Goal: Information Seeking & Learning: Learn about a topic

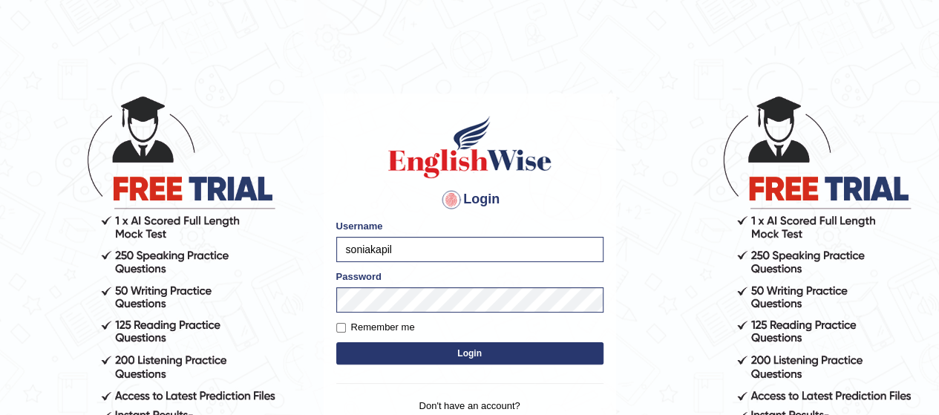
click at [339, 324] on form "Please fix the following errors: Username soniakapil Password Remember me Login" at bounding box center [469, 293] width 267 height 149
click at [339, 324] on input "Remember me" at bounding box center [341, 328] width 10 height 10
checkbox input "true"
click at [505, 345] on button "Login" at bounding box center [469, 353] width 267 height 22
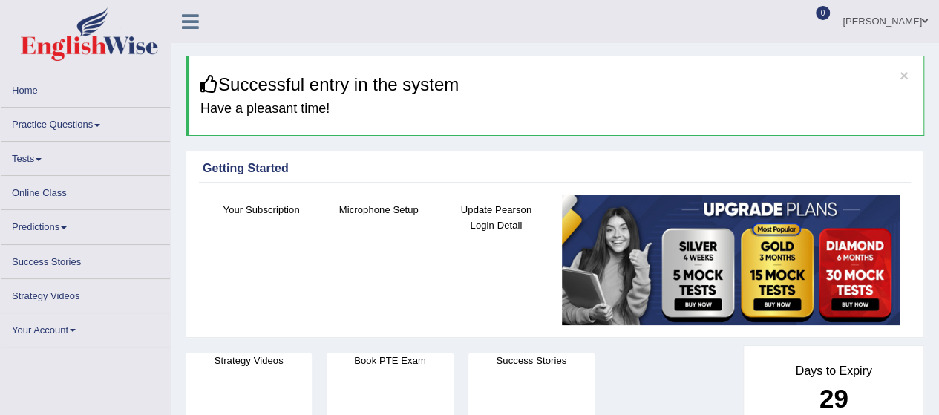
click at [310, 19] on div "[PERSON_NAME] Toggle navigation Username: soniakapil Access Type: Online Subscr…" at bounding box center [555, 21] width 768 height 43
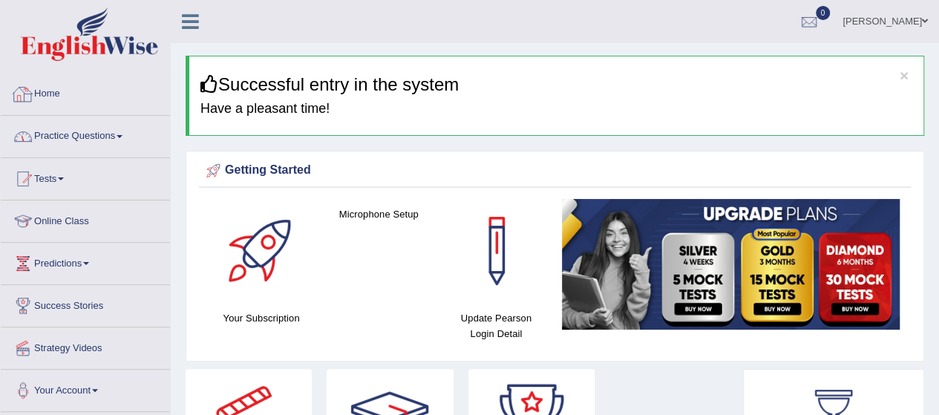
scroll to position [59, 0]
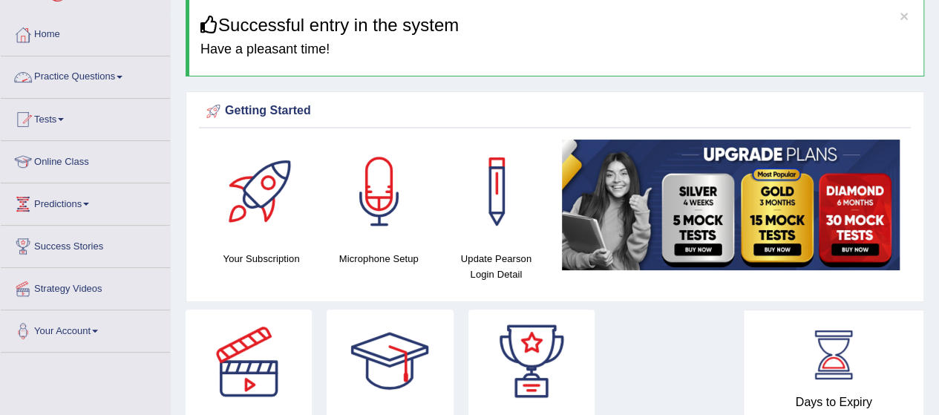
click at [120, 74] on link "Practice Questions" at bounding box center [85, 74] width 169 height 37
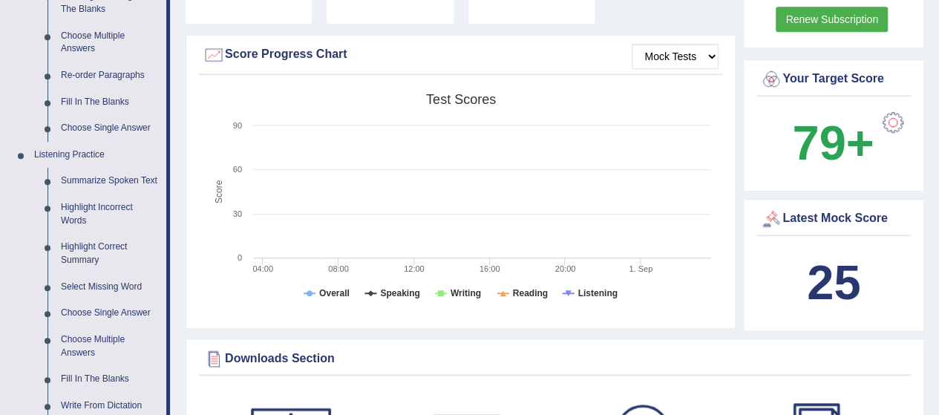
scroll to position [534, 0]
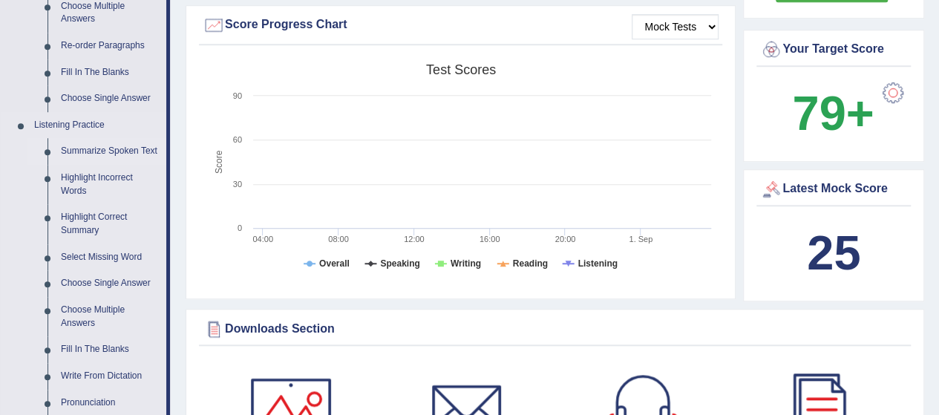
click at [99, 147] on link "Summarize Spoken Text" at bounding box center [110, 151] width 112 height 27
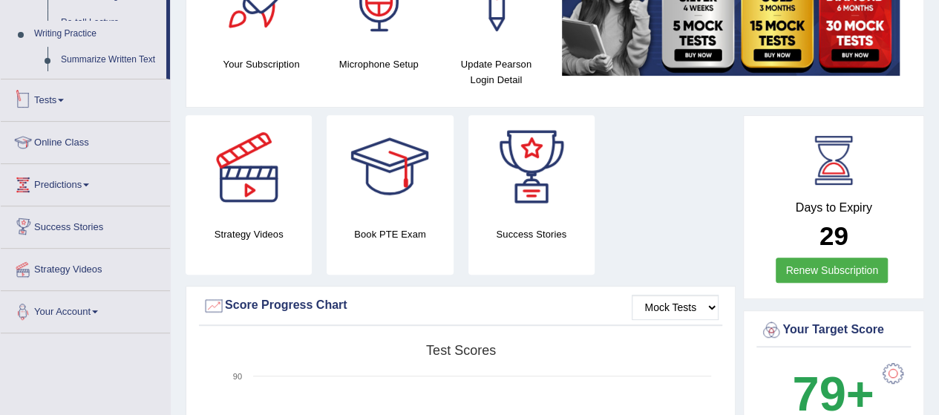
scroll to position [462, 0]
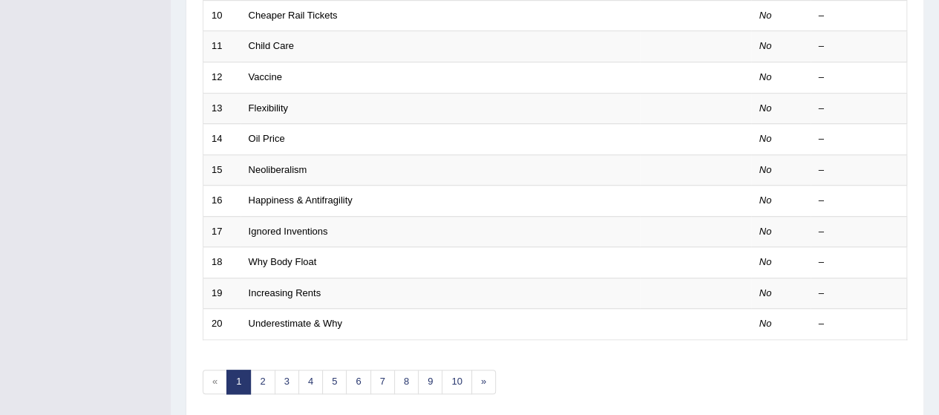
scroll to position [560, 0]
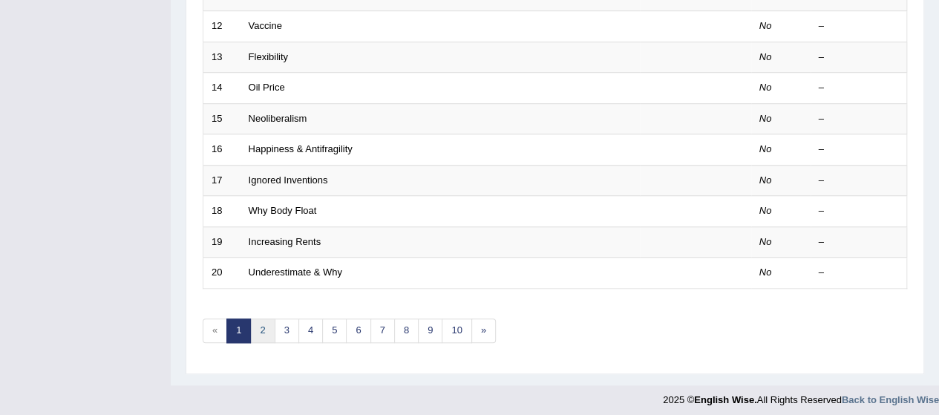
click at [261, 327] on link "2" at bounding box center [262, 330] width 24 height 24
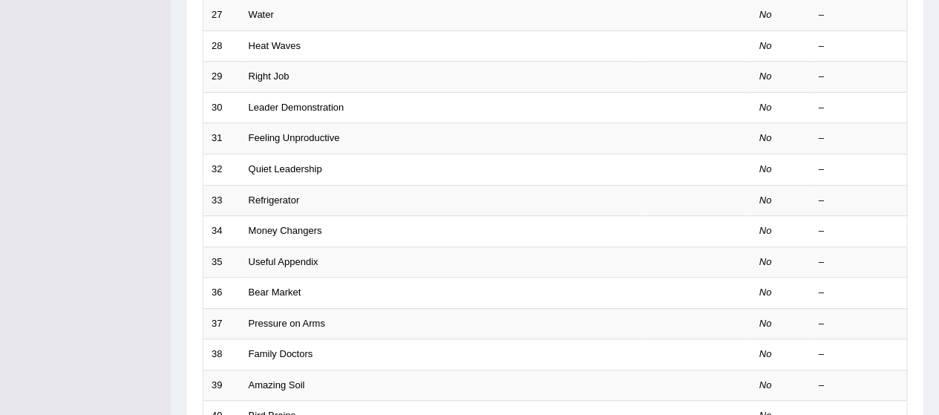
scroll to position [475, 0]
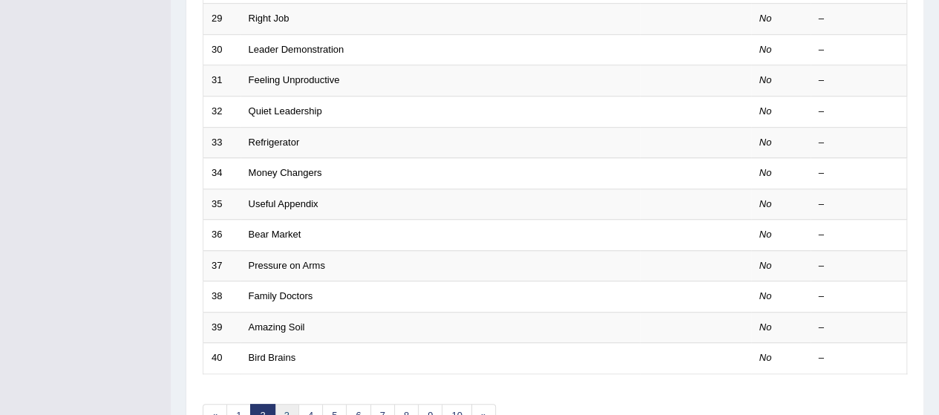
click at [275, 409] on link "3" at bounding box center [287, 416] width 24 height 24
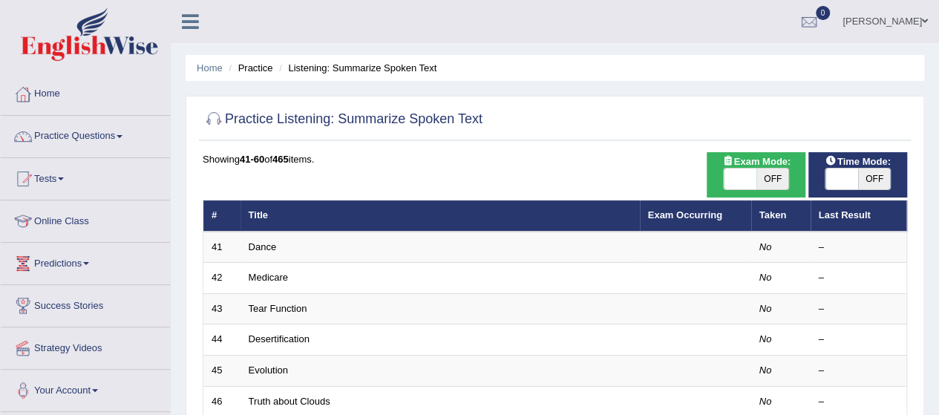
click at [170, 264] on div "Home Practice Questions Speaking Practice Read Aloud Repeat Sentence Describe I…" at bounding box center [86, 242] width 192 height 339
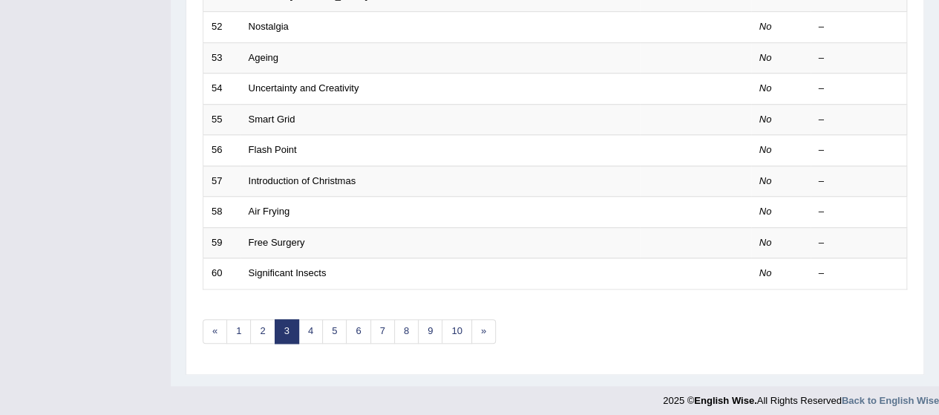
scroll to position [560, 0]
click at [310, 318] on link "4" at bounding box center [310, 330] width 24 height 24
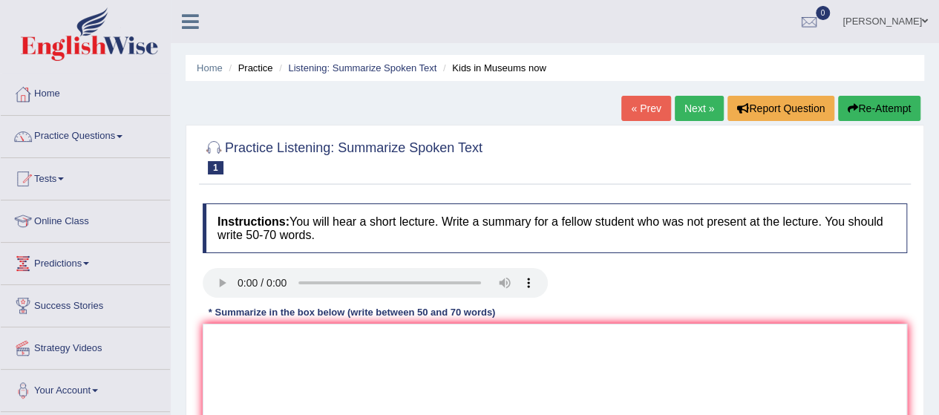
click at [643, 261] on div "Instructions: You will hear a short lecture. Write a summary for a fellow stude…" at bounding box center [555, 341] width 712 height 290
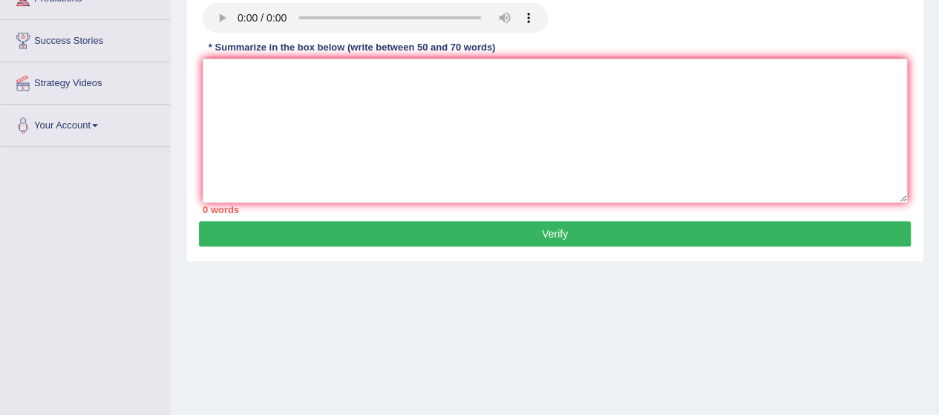
scroll to position [267, 0]
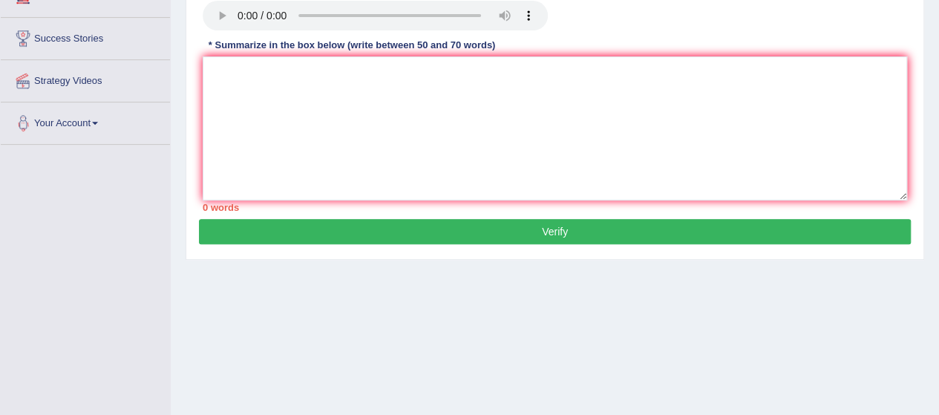
click at [189, 22] on div "Practice Listening: Summarize Spoken Text 1 Kids in Museums now Instructions: Y…" at bounding box center [555, 58] width 739 height 402
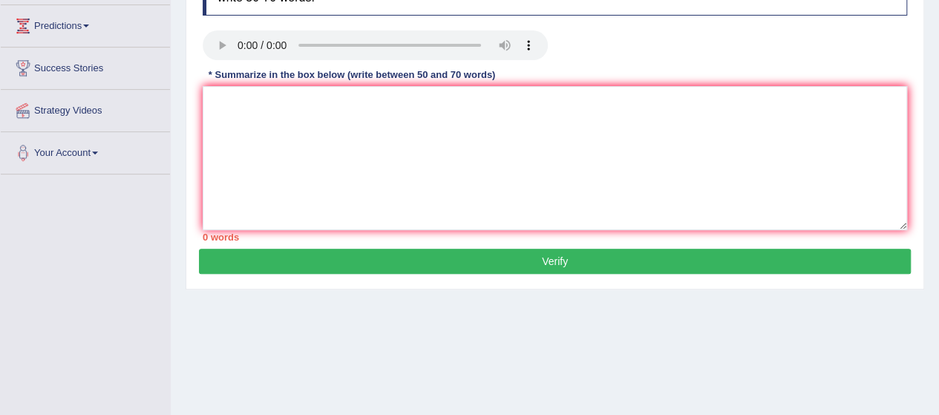
click at [25, 298] on div "Toggle navigation Home Practice Questions Speaking Practice Read Aloud Repeat S…" at bounding box center [469, 148] width 939 height 772
click at [296, 124] on textarea at bounding box center [555, 158] width 704 height 144
click at [292, 145] on textarea at bounding box center [555, 158] width 704 height 144
paste textarea "A noteworthy point revealed in the lecture was about (keyword1/phrase1, keyword…"
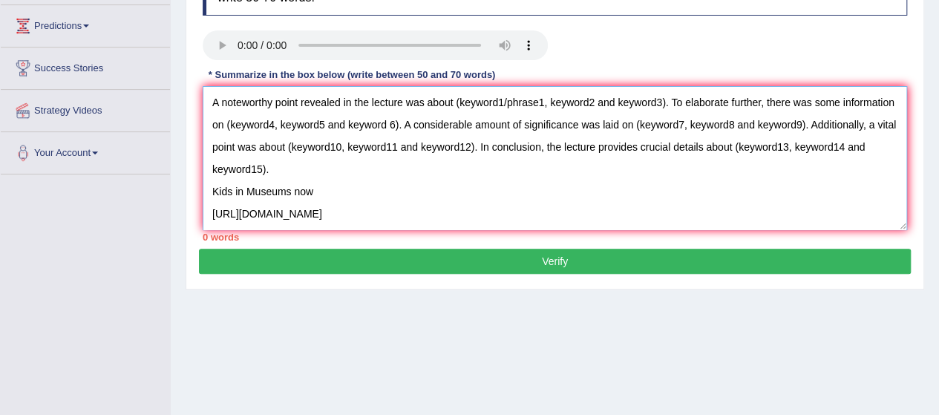
scroll to position [12, 0]
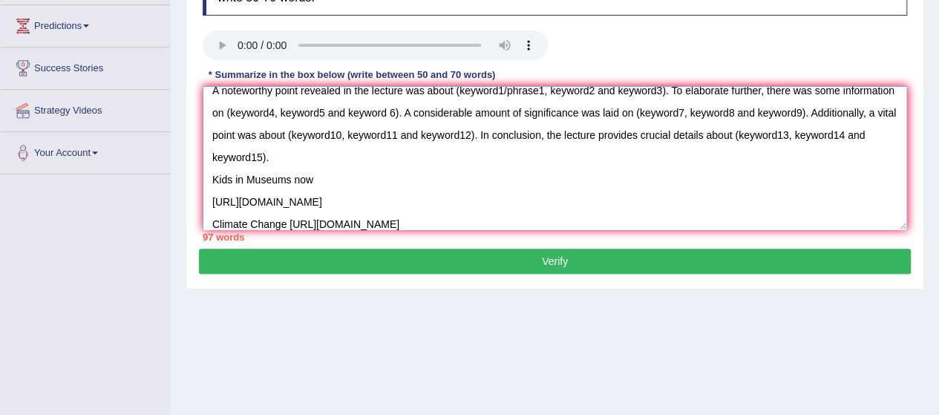
click at [701, 185] on textarea "A noteworthy point revealed in the lecture was about (keyword1/phrase1, keyword…" at bounding box center [555, 158] width 704 height 144
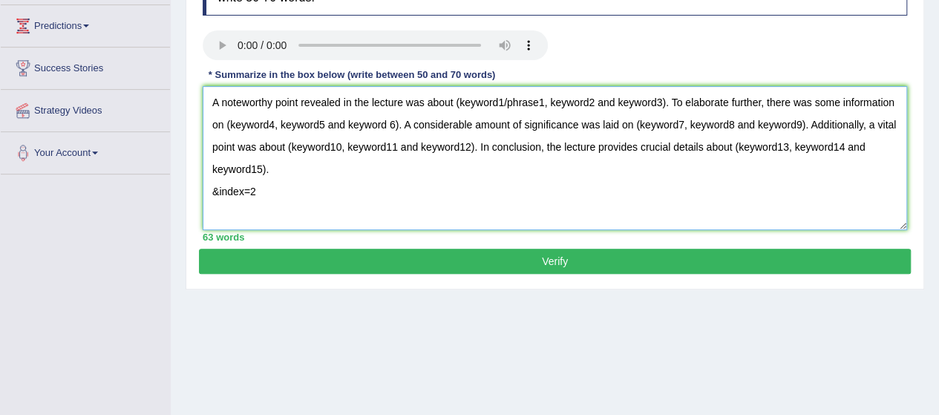
scroll to position [0, 0]
drag, startPoint x: 210, startPoint y: 176, endPoint x: 248, endPoint y: 157, distance: 42.5
click at [440, 219] on textarea "A noteworthy point revealed in the lecture was about (keyword1/phrase1, keyword…" at bounding box center [555, 158] width 704 height 144
drag, startPoint x: 206, startPoint y: 188, endPoint x: 280, endPoint y: 193, distance: 73.7
click at [280, 193] on textarea "A noteworthy point revealed in the lecture was about (keyword1/phrase1, keyword…" at bounding box center [555, 158] width 704 height 144
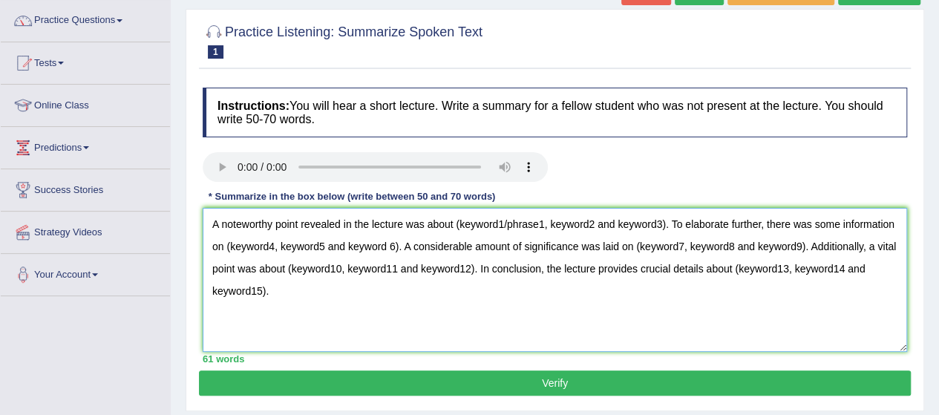
scroll to position [114, 0]
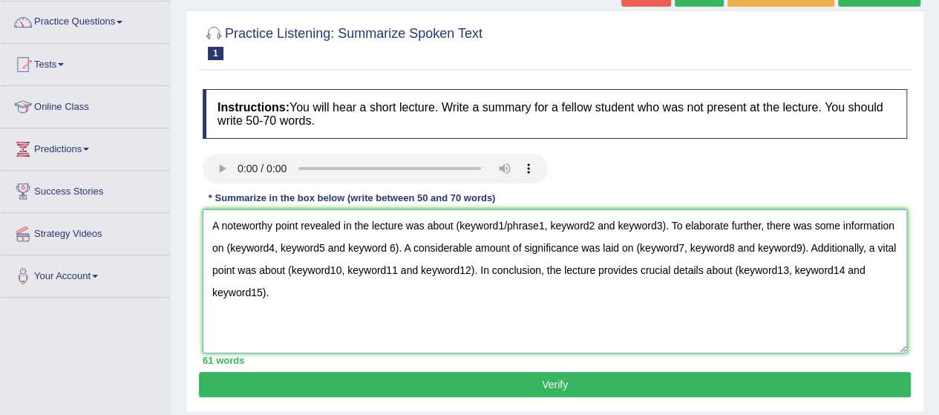
click at [256, 317] on textarea "A noteworthy point revealed in the lecture was about (keyword1/phrase1, keyword…" at bounding box center [555, 281] width 704 height 144
click at [340, 313] on textarea "A noteworthy point revealed in the lecture was about (keyword1/phrase1, keyword…" at bounding box center [555, 281] width 704 height 144
click at [333, 311] on textarea "A noteworthy point revealed in the lecture was about (keyword1/phrase1, keyword…" at bounding box center [555, 281] width 704 height 144
click at [509, 315] on textarea "A noteworthy point revealed in the lecture was about (keyword1/phrase1, keyword…" at bounding box center [555, 281] width 704 height 144
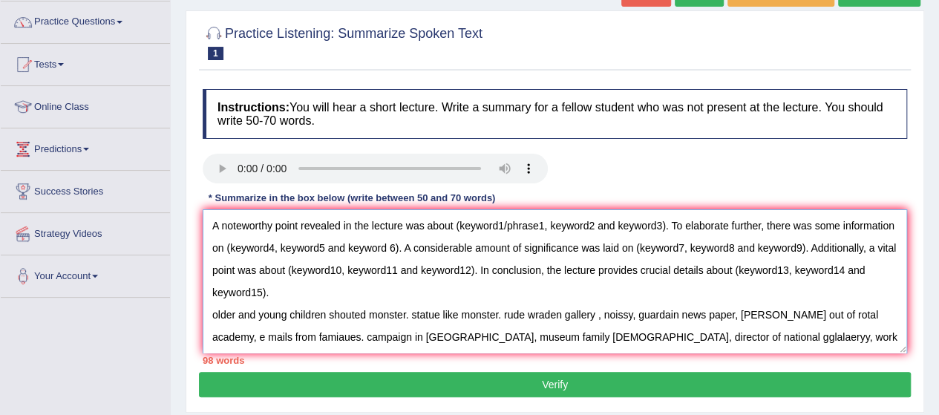
click at [457, 224] on textarea "A noteworthy point revealed in the lecture was about (keyword1/phrase1, keyword…" at bounding box center [555, 281] width 704 height 144
click at [454, 223] on textarea "A noteworthy point revealed in the lecture was about (national museuems, eyword…" at bounding box center [555, 281] width 704 height 144
click at [462, 224] on textarea "A noteworthy point revealed in the lecture was about (national museuems, eyword…" at bounding box center [555, 281] width 704 height 144
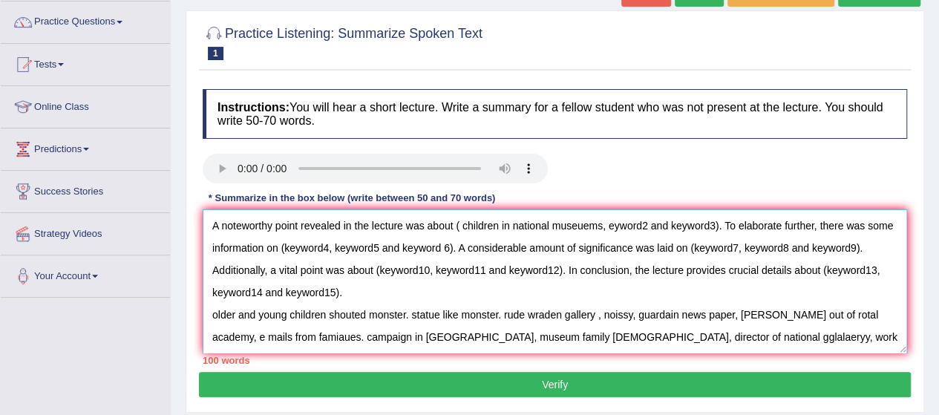
click at [607, 222] on textarea "A noteworthy point revealed in the lecture was about ( children in national mus…" at bounding box center [555, 281] width 704 height 144
click at [309, 245] on textarea "A noteworthy point revealed in the lecture was about ( children in national mus…" at bounding box center [555, 281] width 704 height 144
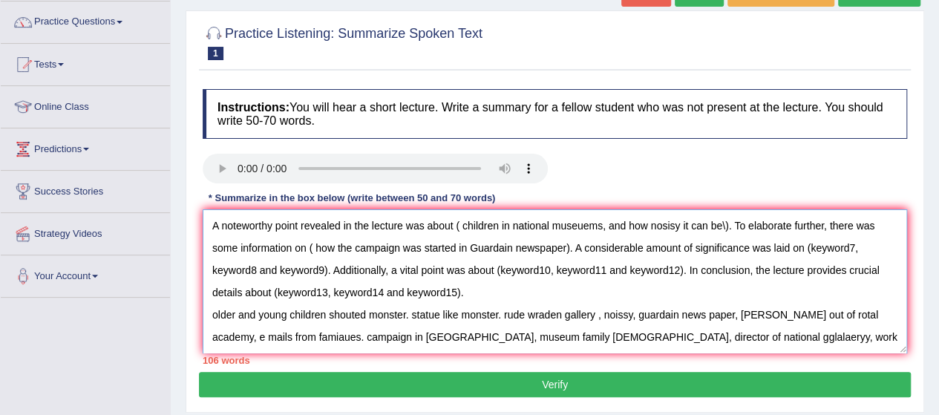
click at [810, 243] on textarea "A noteworthy point revealed in the lecture was about ( children in national mus…" at bounding box center [555, 281] width 704 height 144
click at [480, 267] on textarea "A noteworthy point revealed in the lecture was about ( children in national mus…" at bounding box center [555, 281] width 704 height 144
click at [214, 292] on textarea "A noteworthy point revealed in the lecture was about ( children in national mus…" at bounding box center [555, 281] width 704 height 144
click at [212, 315] on textarea "A noteworthy point revealed in the lecture was about ( children in national mus…" at bounding box center [555, 281] width 704 height 144
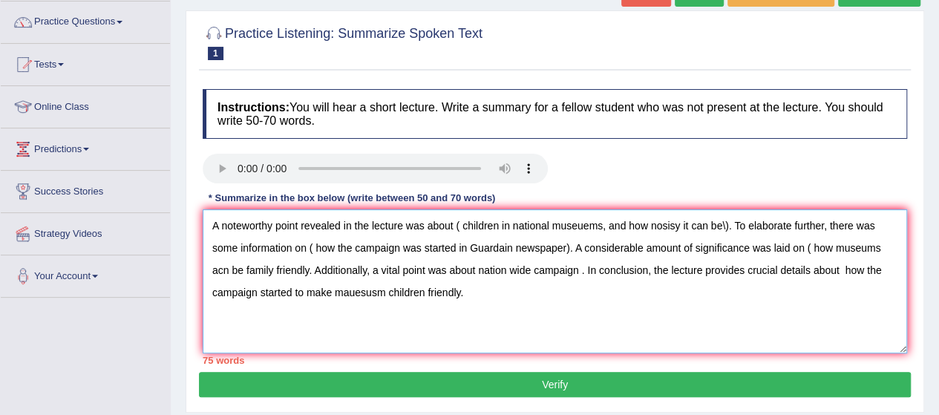
click at [459, 223] on textarea "A noteworthy point revealed in the lecture was about ( children in national mus…" at bounding box center [555, 281] width 704 height 144
click at [723, 225] on textarea "A noteworthy point revealed in the lecture was about children in national museu…" at bounding box center [555, 281] width 704 height 144
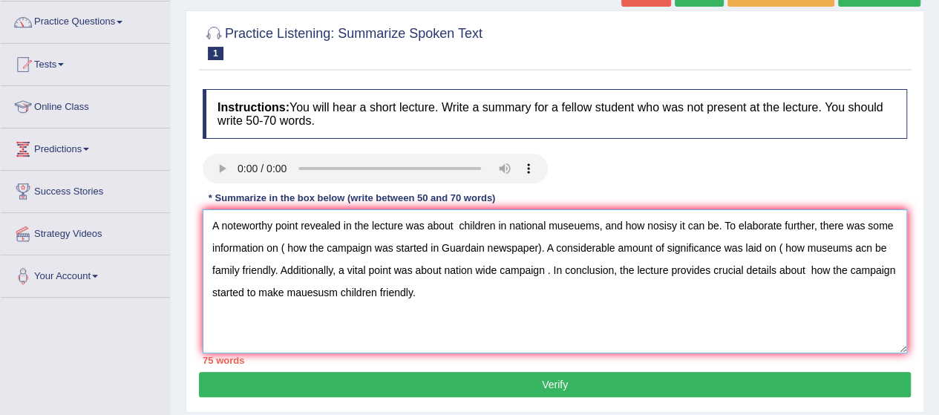
click at [660, 224] on textarea "A noteworthy point revealed in the lecture was about children in national museu…" at bounding box center [555, 281] width 704 height 144
click at [454, 223] on textarea "A noteworthy point revealed in the lecture was about children in national museu…" at bounding box center [555, 281] width 704 height 144
click at [285, 241] on textarea "A noteworthy point revealed in the lecture was about children in national museu…" at bounding box center [555, 281] width 704 height 144
click at [535, 245] on textarea "A noteworthy point revealed in the lecture was about children in national museu…" at bounding box center [555, 281] width 704 height 144
click at [506, 221] on textarea "A noteworthy point revealed in the lecture was about children in national museu…" at bounding box center [555, 281] width 704 height 144
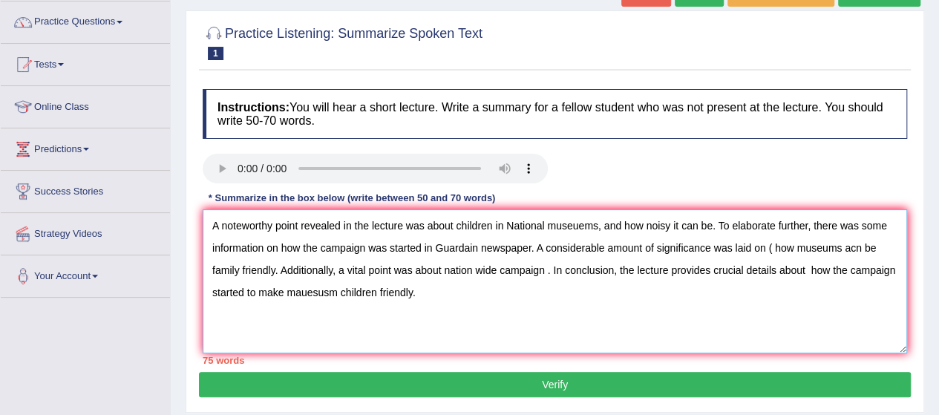
click at [554, 226] on textarea "A noteworthy point revealed in the lecture was about children in National museu…" at bounding box center [555, 281] width 704 height 144
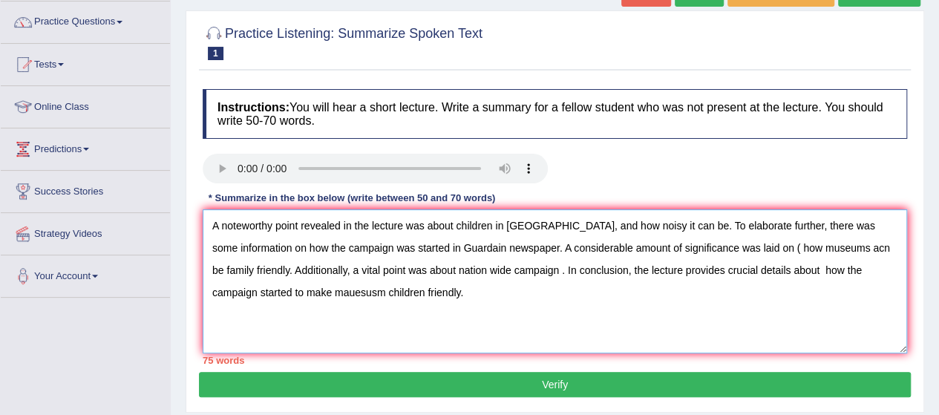
click at [593, 220] on textarea "A noteworthy point revealed in the lecture was about children in [GEOGRAPHIC_DA…" at bounding box center [555, 281] width 704 height 144
click at [776, 247] on textarea "A noteworthy point revealed in the lecture was about children in [GEOGRAPHIC_DA…" at bounding box center [555, 281] width 704 height 144
click at [583, 229] on textarea "A noteworthy point revealed in the lecture was about children in [GEOGRAPHIC_DA…" at bounding box center [555, 281] width 704 height 144
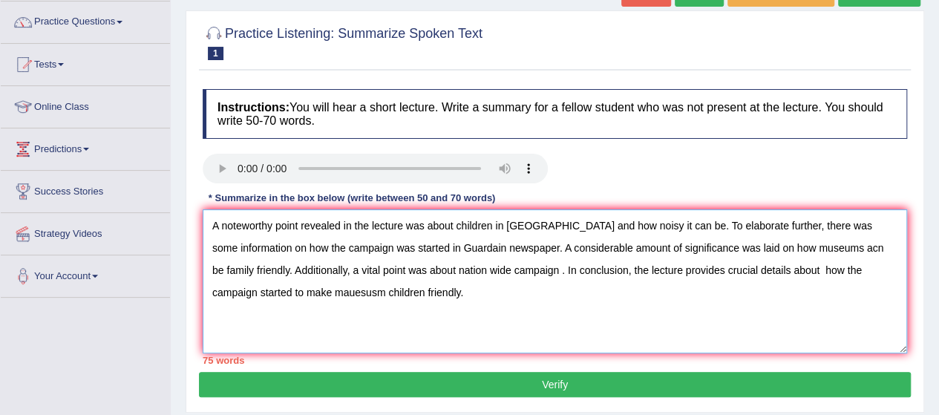
click at [843, 245] on textarea "A noteworthy point revealed in the lecture was about children in [GEOGRAPHIC_DA…" at bounding box center [555, 281] width 704 height 144
click at [608, 222] on textarea "A noteworthy point revealed in the lecture was about children in [GEOGRAPHIC_DA…" at bounding box center [555, 281] width 704 height 144
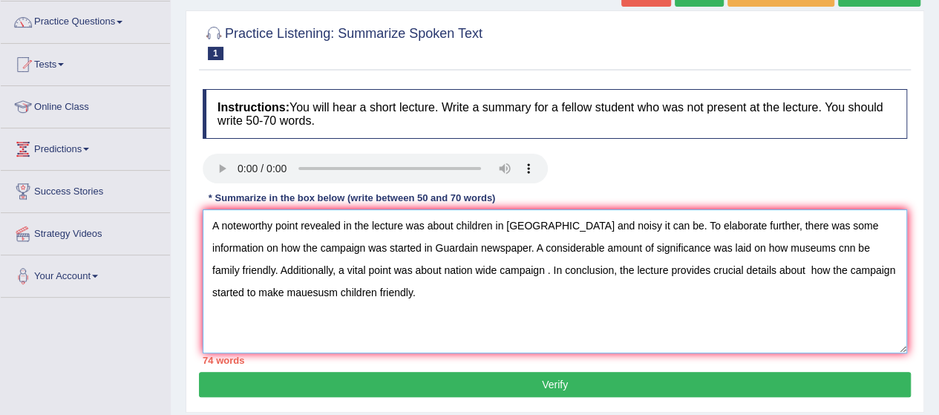
click at [679, 225] on textarea "A noteworthy point revealed in the lecture was about children in [GEOGRAPHIC_DA…" at bounding box center [555, 281] width 704 height 144
click at [676, 224] on textarea "A noteworthy point revealed in the lecture was about children in [GEOGRAPHIC_DA…" at bounding box center [555, 281] width 704 height 144
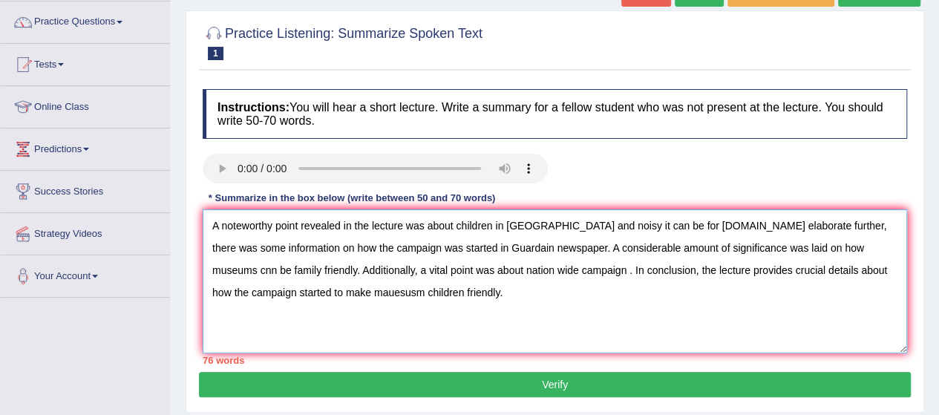
click at [465, 241] on textarea "A noteworthy point revealed in the lecture was about children in [GEOGRAPHIC_DA…" at bounding box center [555, 281] width 704 height 144
click at [544, 269] on textarea "A noteworthy point revealed in the lecture was about children in [GEOGRAPHIC_DA…" at bounding box center [555, 281] width 704 height 144
click at [804, 268] on textarea "A noteworthy point revealed in the lecture was about children in [GEOGRAPHIC_DA…" at bounding box center [555, 281] width 704 height 144
click at [295, 290] on textarea "A noteworthy point revealed in the lecture was about children in [GEOGRAPHIC_DA…" at bounding box center [555, 281] width 704 height 144
click at [848, 243] on textarea "A noteworthy point revealed in the lecture was about children in [GEOGRAPHIC_DA…" at bounding box center [555, 281] width 704 height 144
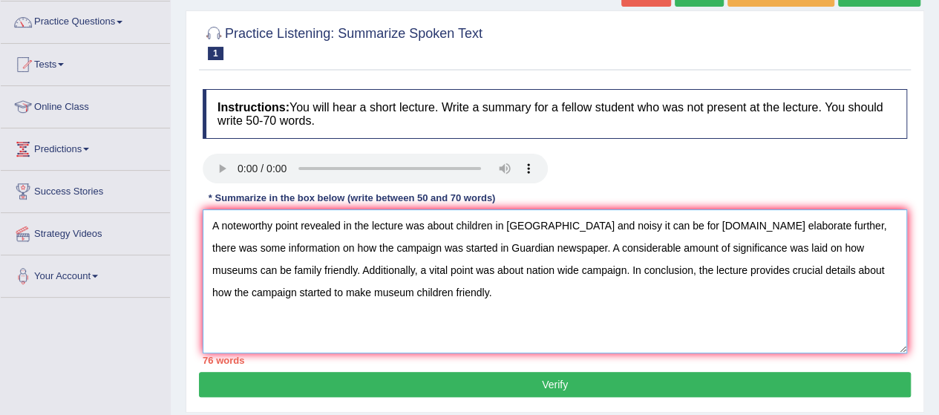
click at [279, 269] on textarea "A noteworthy point revealed in the lecture was about children in [GEOGRAPHIC_DA…" at bounding box center [555, 281] width 704 height 144
click at [277, 270] on textarea "A noteworthy point revealed in the lecture was about children in [GEOGRAPHIC_DA…" at bounding box center [555, 281] width 704 height 144
click at [278, 267] on textarea "A noteworthy point revealed in the lecture was about children in [GEOGRAPHIC_DA…" at bounding box center [555, 281] width 704 height 144
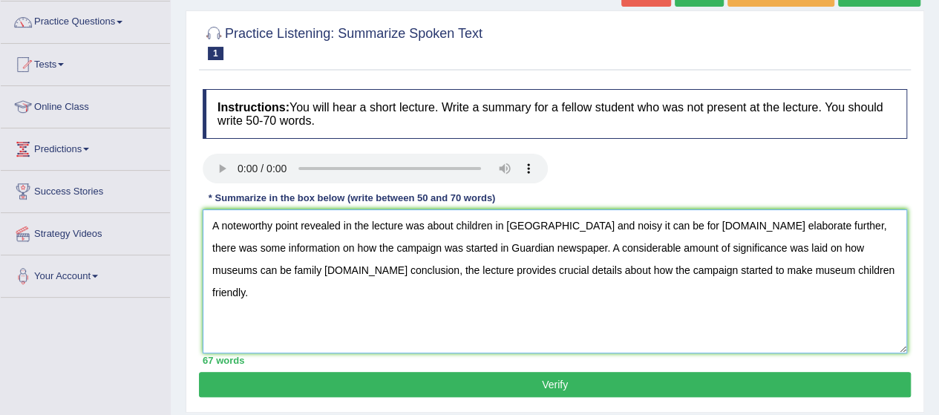
click at [567, 270] on textarea "A noteworthy point revealed in the lecture was about children in [GEOGRAPHIC_DA…" at bounding box center [555, 281] width 704 height 144
paste textarea "nation wide campaign."
click at [277, 268] on textarea "A noteworthy point revealed in the lecture was about children in [GEOGRAPHIC_DA…" at bounding box center [555, 281] width 704 height 144
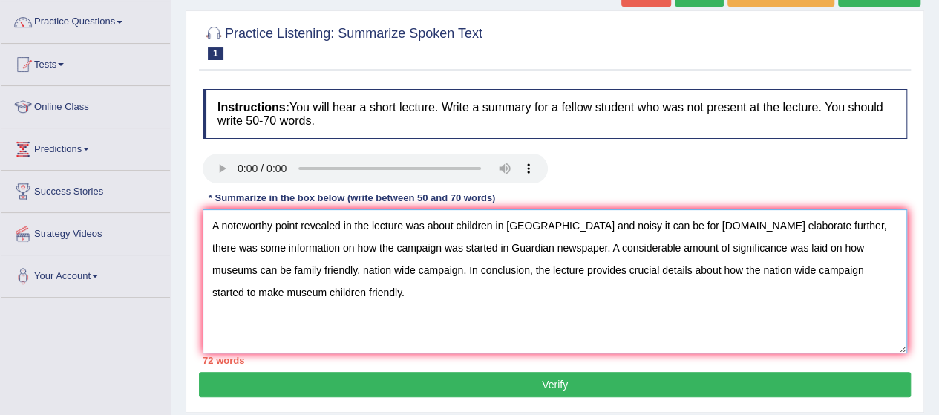
click at [782, 245] on textarea "A noteworthy point revealed in the lecture was about children in [GEOGRAPHIC_DA…" at bounding box center [555, 281] width 704 height 144
click at [572, 268] on textarea "A noteworthy point revealed in the lecture was about children in [GEOGRAPHIC_DA…" at bounding box center [555, 281] width 704 height 144
click at [589, 268] on textarea "A noteworthy point revealed in the lecture was about children in [GEOGRAPHIC_DA…" at bounding box center [555, 281] width 704 height 144
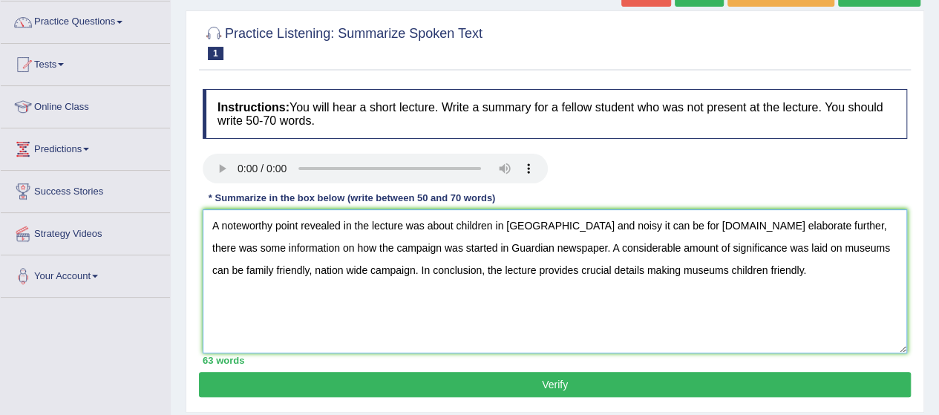
click at [570, 269] on textarea "A noteworthy point revealed in the lecture was about children in [GEOGRAPHIC_DA…" at bounding box center [555, 281] width 704 height 144
click at [732, 268] on textarea "A noteworthy point revealed in the lecture was about children in [GEOGRAPHIC_DA…" at bounding box center [555, 281] width 704 height 144
click at [874, 246] on textarea "A noteworthy point revealed in the lecture was about children in [GEOGRAPHIC_DA…" at bounding box center [555, 281] width 704 height 144
click at [211, 267] on textarea "A noteworthy point revealed in the lecture was about children in [GEOGRAPHIC_DA…" at bounding box center [555, 281] width 704 height 144
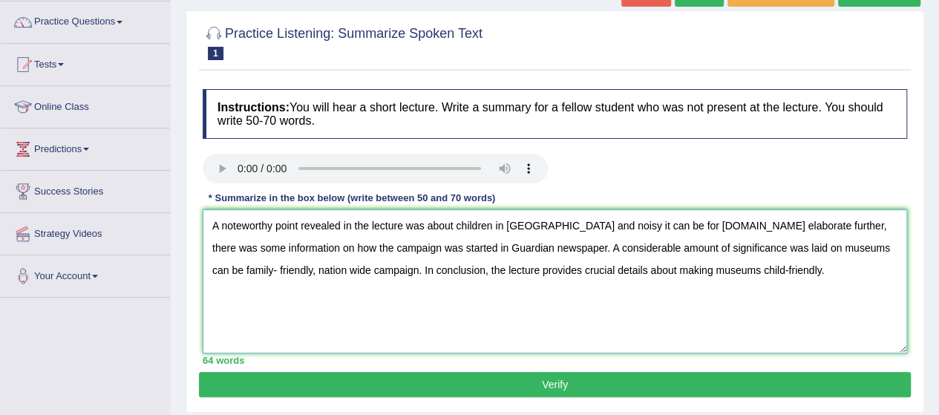
click at [211, 267] on textarea "A noteworthy point revealed in the lecture was about children in [GEOGRAPHIC_DA…" at bounding box center [555, 281] width 704 height 144
click at [503, 225] on textarea "A noteworthy point revealed in the lecture was about children in [GEOGRAPHIC_DA…" at bounding box center [555, 281] width 704 height 144
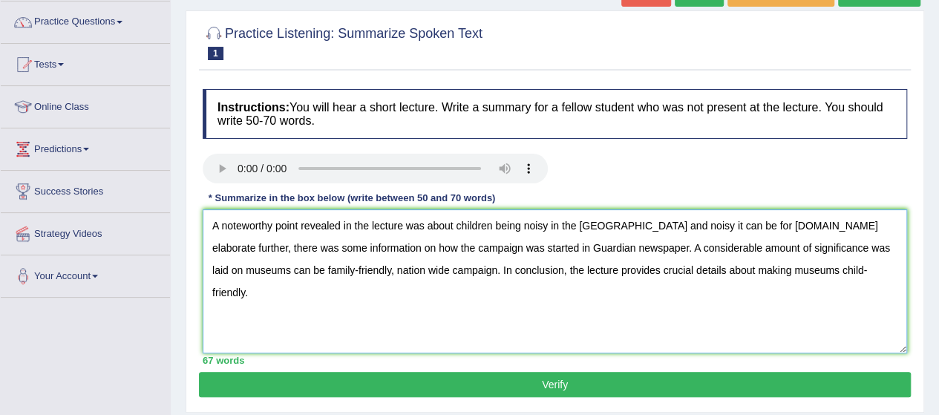
click at [659, 225] on textarea "A noteworthy point revealed in the lecture was about children being noisy in th…" at bounding box center [555, 281] width 704 height 144
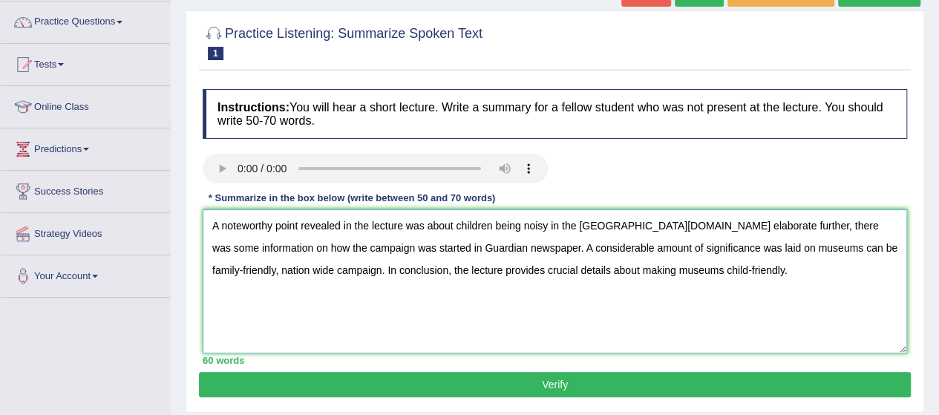
click at [778, 246] on textarea "A noteworthy point revealed in the lecture was about children being noisy in th…" at bounding box center [555, 281] width 704 height 144
click at [244, 243] on textarea "A noteworthy point revealed in the lecture was about children being noisy in th…" at bounding box center [555, 281] width 704 height 144
click at [292, 244] on textarea "A noteworthy point revealed in the lecture was about children being noisy in th…" at bounding box center [555, 281] width 704 height 144
click at [290, 246] on textarea "A noteworthy point revealed in the lecture was about children being noisy in th…" at bounding box center [555, 281] width 704 height 144
click at [384, 249] on textarea "A noteworthy point revealed in the lecture was about children being noisy in th…" at bounding box center [555, 281] width 704 height 144
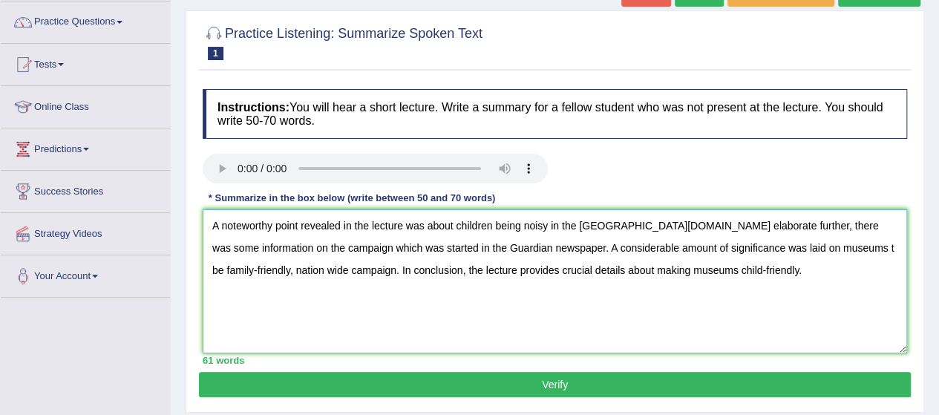
click at [786, 247] on textarea "A noteworthy point revealed in the lecture was about children being noisy in th…" at bounding box center [555, 281] width 704 height 144
click at [877, 246] on textarea "A noteworthy point revealed in the lecture was about children being noisy in th…" at bounding box center [555, 281] width 704 height 144
click at [208, 268] on textarea "A noteworthy point revealed in the lecture was about children being noisy in th…" at bounding box center [555, 281] width 704 height 144
click at [500, 242] on textarea "A noteworthy point revealed in the lecture was about children being noisy in th…" at bounding box center [555, 281] width 704 height 144
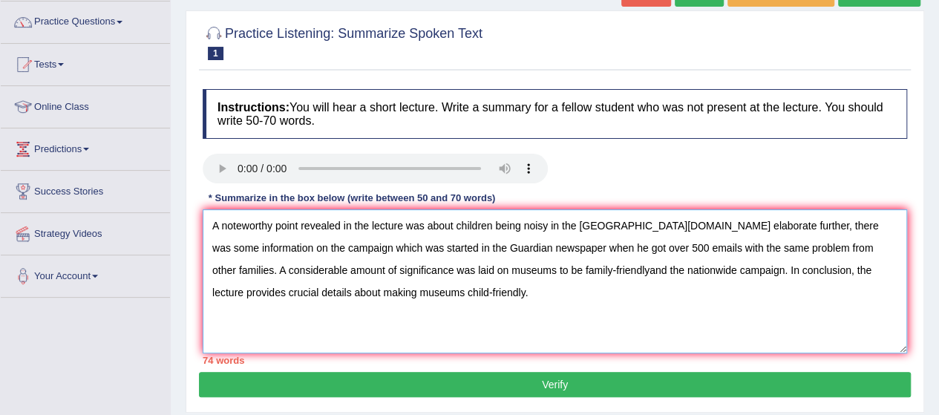
drag, startPoint x: 637, startPoint y: 246, endPoint x: 745, endPoint y: 247, distance: 108.4
click at [745, 247] on textarea "A noteworthy point revealed in the lecture was about children being noisy in th…" at bounding box center [555, 281] width 704 height 144
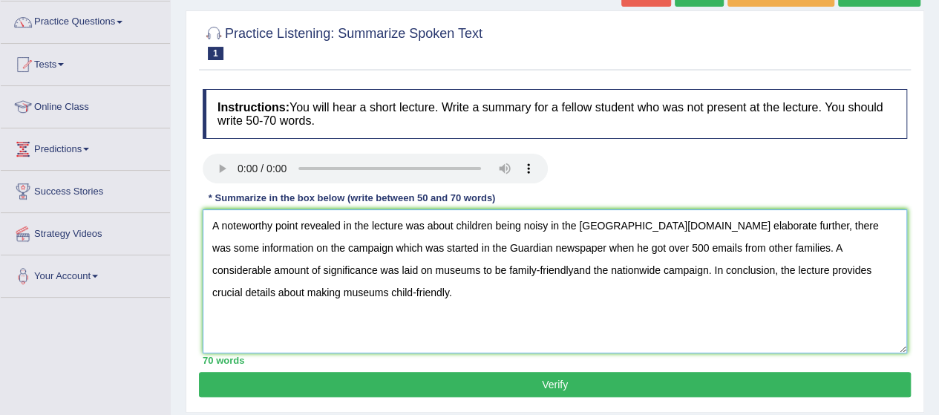
click at [462, 270] on textarea "A noteworthy point revealed in the lecture was about children being noisy in th…" at bounding box center [555, 281] width 704 height 144
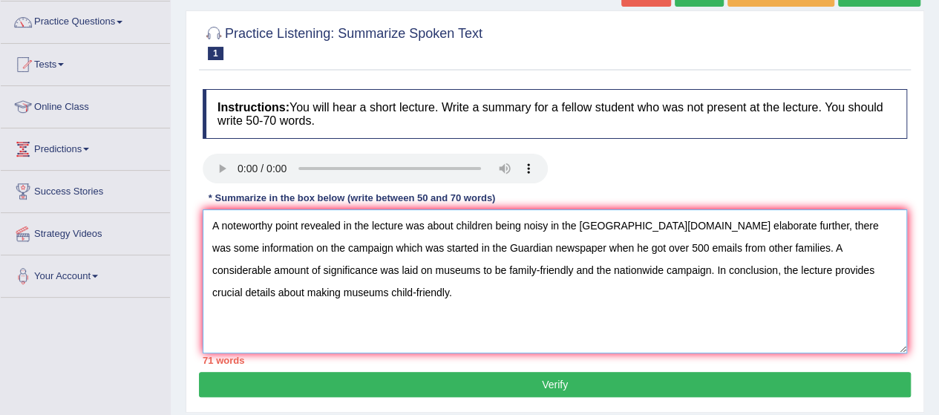
drag, startPoint x: 462, startPoint y: 270, endPoint x: 503, endPoint y: 280, distance: 41.2
click at [503, 280] on textarea "A noteworthy point revealed in the lecture was about children being noisy in th…" at bounding box center [555, 281] width 704 height 144
click at [500, 301] on textarea "A noteworthy point revealed in the lecture was about children being noisy in th…" at bounding box center [555, 281] width 704 height 144
type textarea "A noteworthy point revealed in the lecture was about children being noisy in th…"
click at [180, 146] on div "Home Practice Listening: Summarize Spoken Text Kids in Museums now « Prev Next …" at bounding box center [555, 257] width 768 height 742
